Goal: Task Accomplishment & Management: Manage account settings

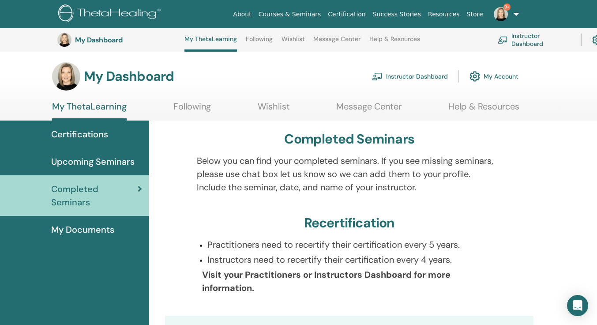
scroll to position [292, 0]
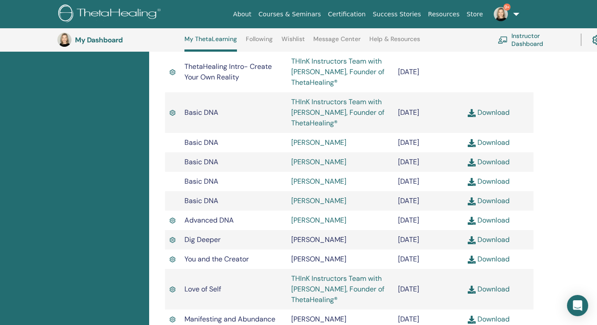
click at [523, 39] on link "Instructor Dashboard" at bounding box center [534, 39] width 72 height 19
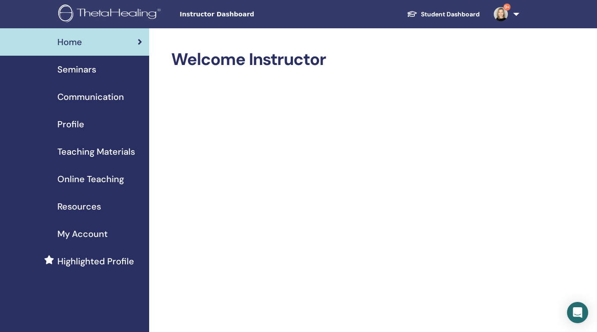
click at [77, 129] on span "Profile" at bounding box center [70, 123] width 27 height 13
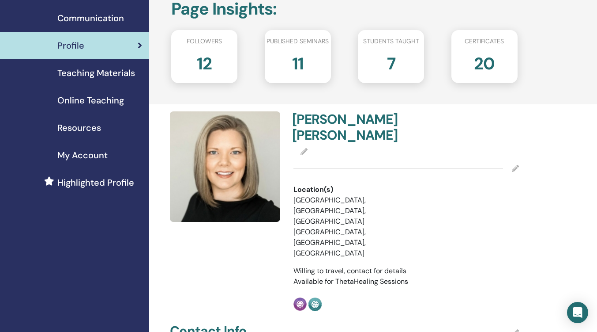
scroll to position [79, 0]
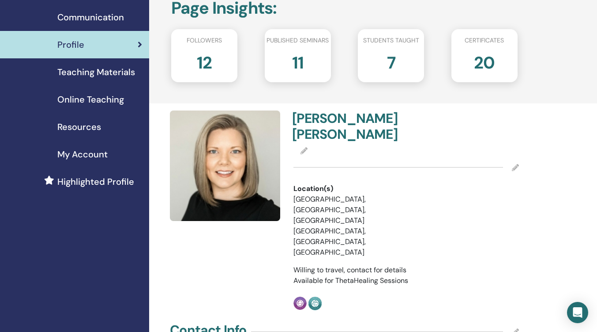
click at [513, 164] on icon at bounding box center [515, 167] width 7 height 7
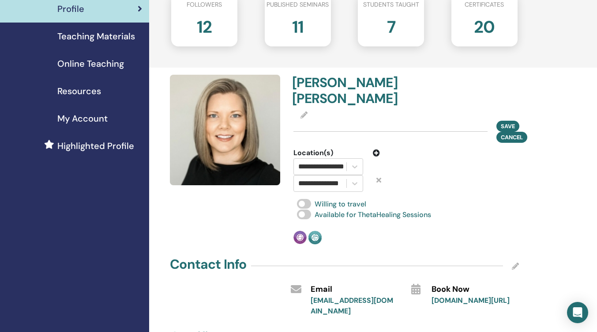
scroll to position [116, 0]
click at [306, 111] on icon at bounding box center [304, 114] width 7 height 7
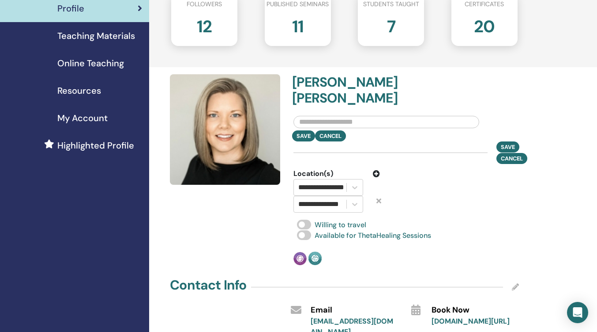
click at [344, 116] on input "text" at bounding box center [387, 122] width 186 height 12
type input "*"
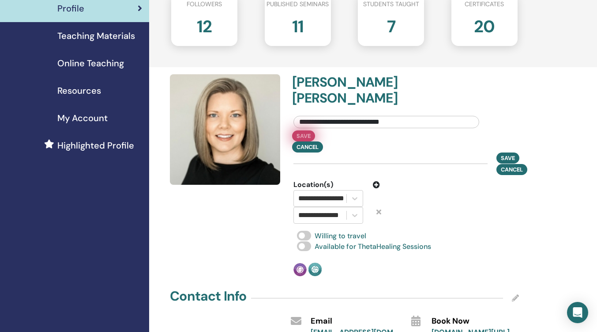
type input "**********"
click at [308, 130] on button "Save" at bounding box center [303, 135] width 23 height 11
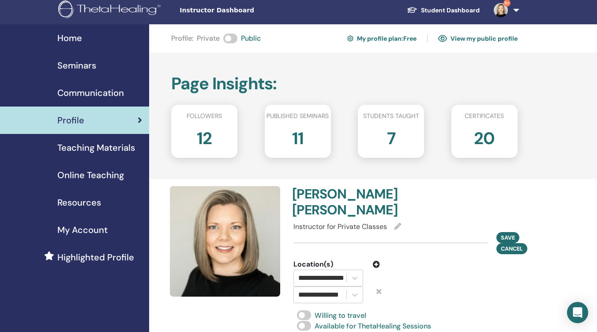
scroll to position [4, 0]
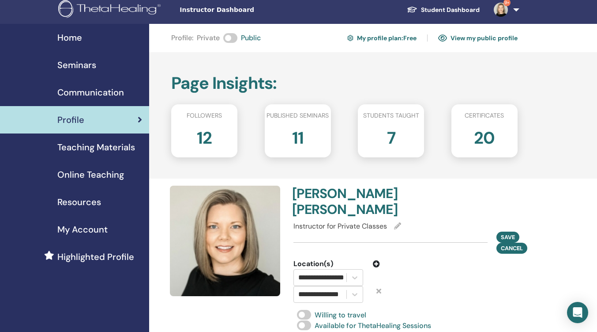
click at [520, 216] on div "**********" at bounding box center [406, 270] width 236 height 170
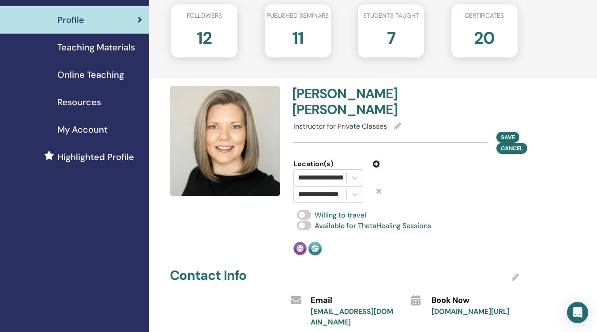
scroll to position [101, 0]
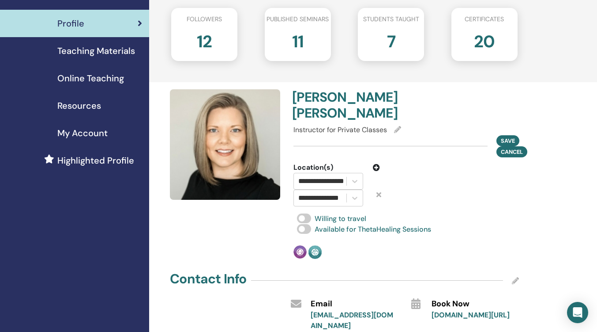
click at [398, 126] on icon at bounding box center [397, 129] width 7 height 7
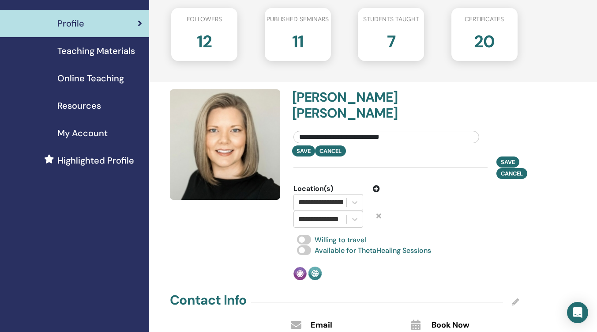
click at [401, 131] on input "**********" at bounding box center [387, 137] width 186 height 12
type input "**********"
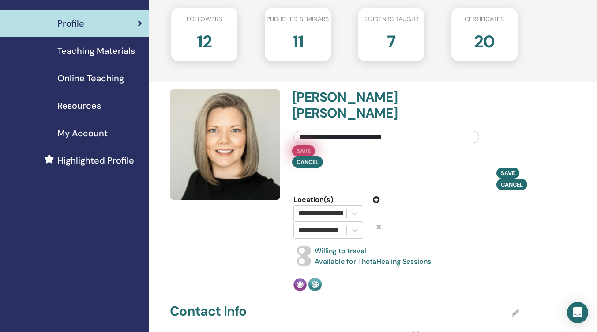
click at [301, 145] on button "Save" at bounding box center [303, 150] width 23 height 11
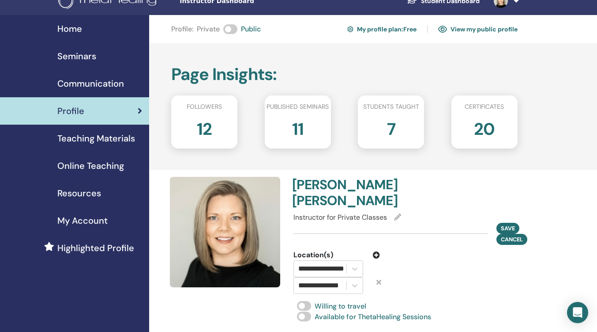
scroll to position [11, 0]
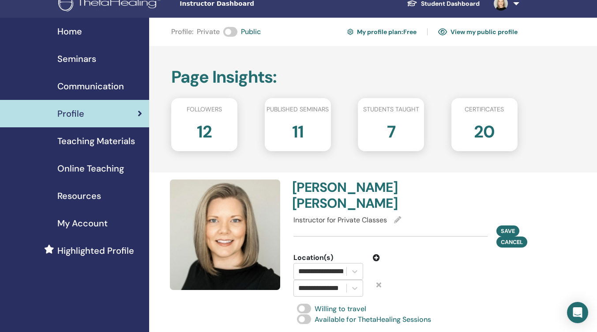
click at [102, 248] on span "Highlighted Profile" at bounding box center [95, 250] width 77 height 13
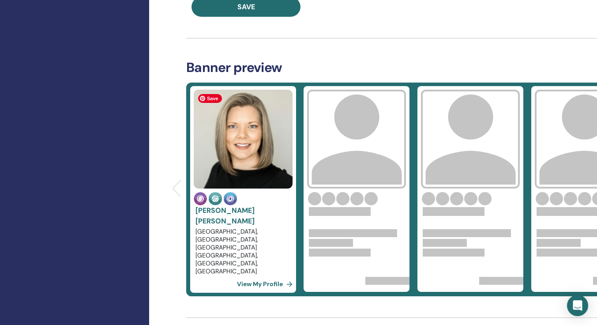
scroll to position [280, 0]
click at [273, 283] on link "View My Profile" at bounding box center [266, 284] width 59 height 18
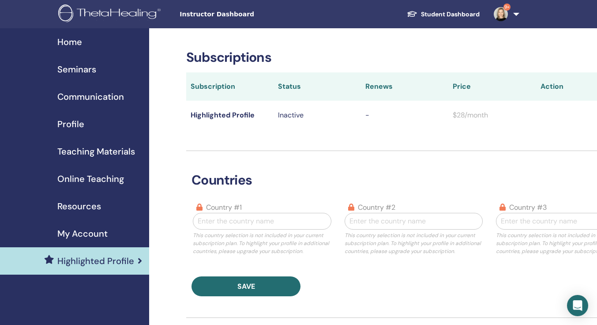
click at [95, 234] on span "My Account" at bounding box center [82, 233] width 50 height 13
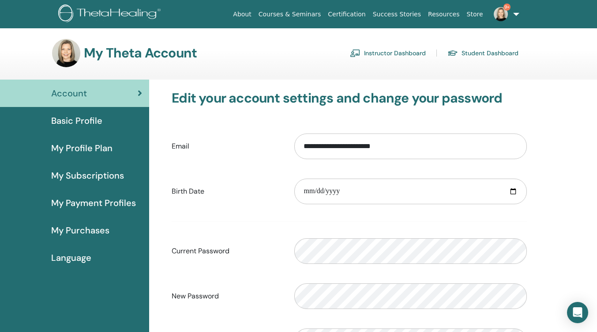
click at [409, 48] on link "Instructor Dashboard" at bounding box center [388, 53] width 76 height 14
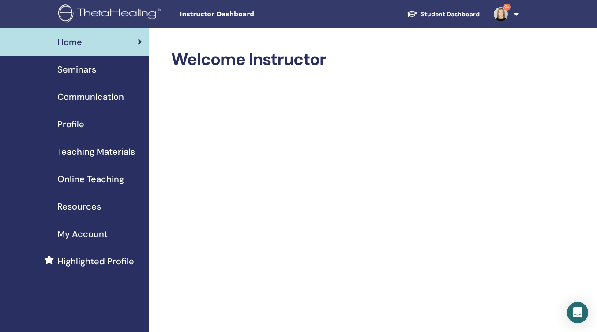
click at [75, 125] on span "Profile" at bounding box center [70, 123] width 27 height 13
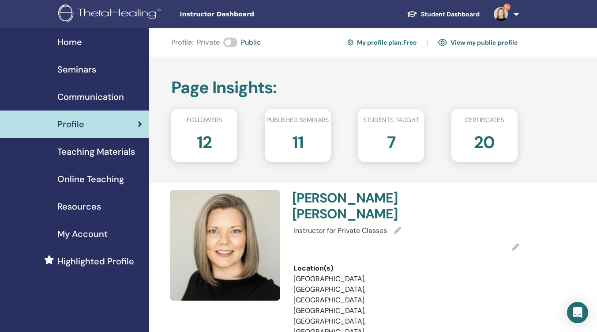
click at [130, 10] on img at bounding box center [111, 14] width 106 height 20
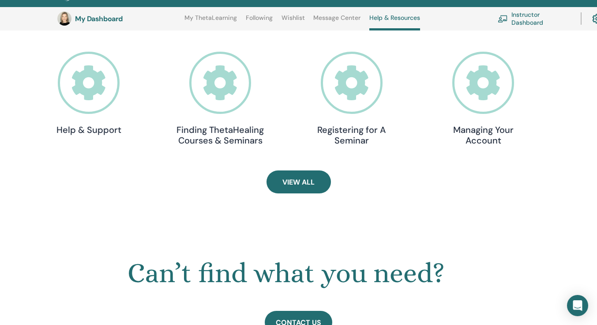
scroll to position [293, 0]
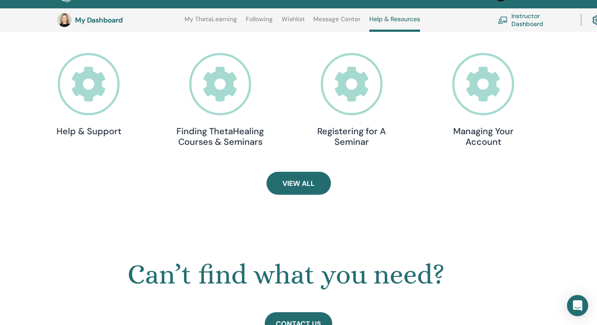
click at [80, 71] on icon at bounding box center [89, 84] width 62 height 62
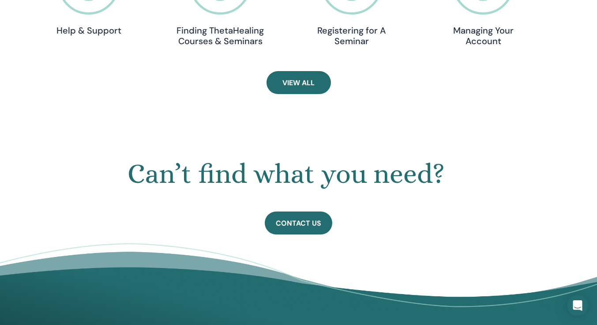
scroll to position [394, 0]
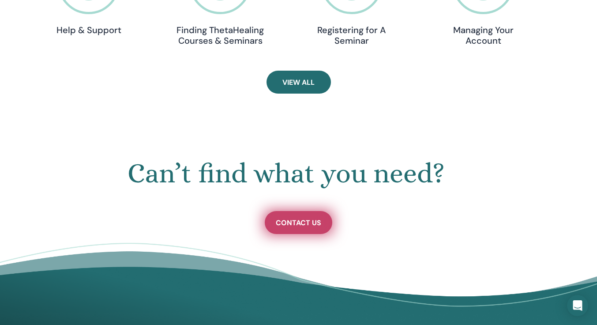
click at [308, 224] on span "Contact Us" at bounding box center [298, 222] width 45 height 9
